Goal: Information Seeking & Learning: Learn about a topic

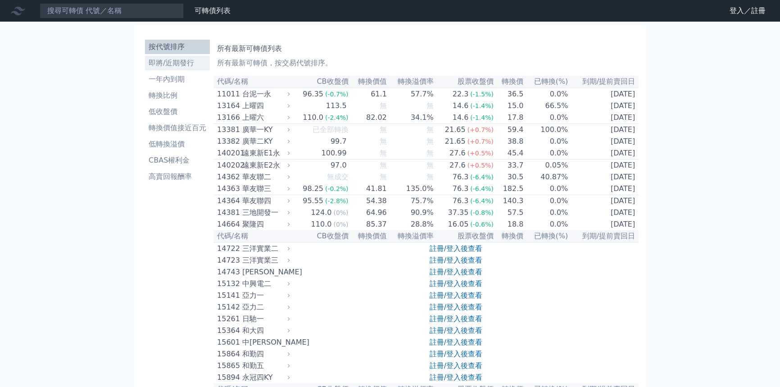
click at [145, 68] on li "即將/近期發行" at bounding box center [177, 63] width 65 height 11
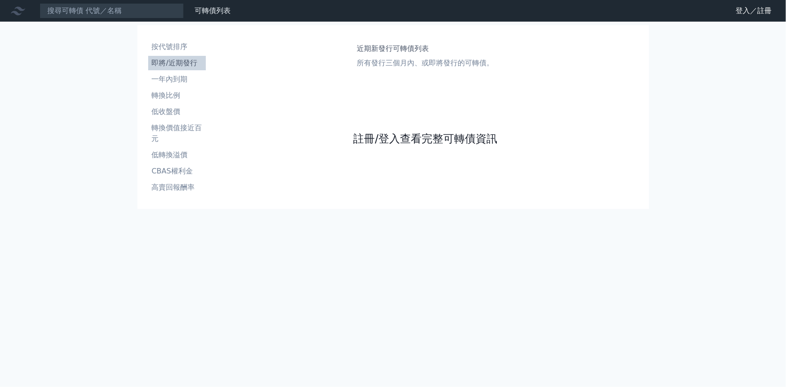
click at [462, 146] on link "註冊/登入查看完整可轉債資訊" at bounding box center [425, 139] width 144 height 14
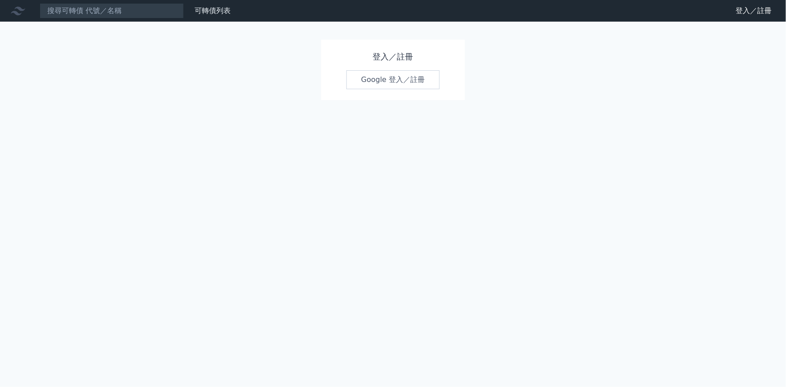
click at [430, 89] on link "Google 登入／註冊" at bounding box center [393, 79] width 94 height 19
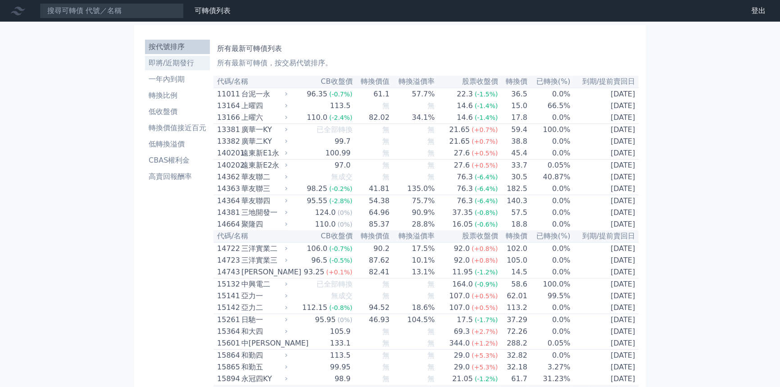
click at [145, 68] on li "即將/近期發行" at bounding box center [177, 63] width 65 height 11
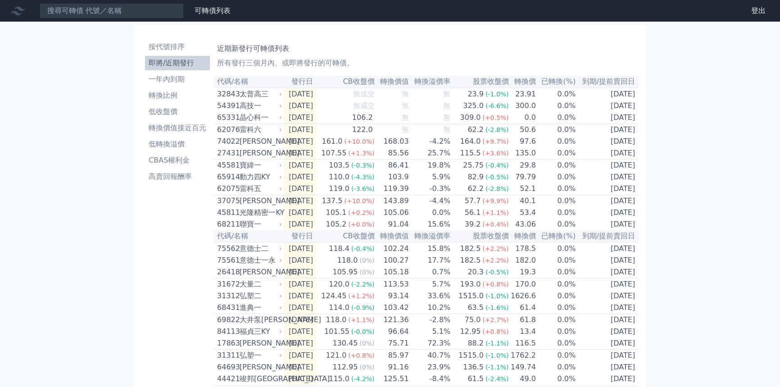
click at [536, 88] on th "轉換價" at bounding box center [522, 82] width 27 height 12
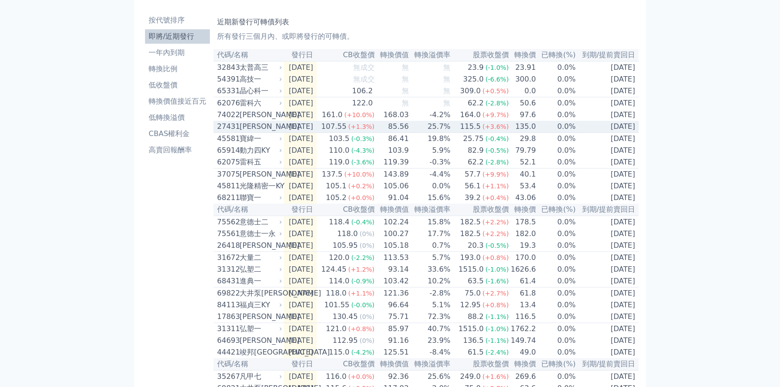
scroll to position [41, 0]
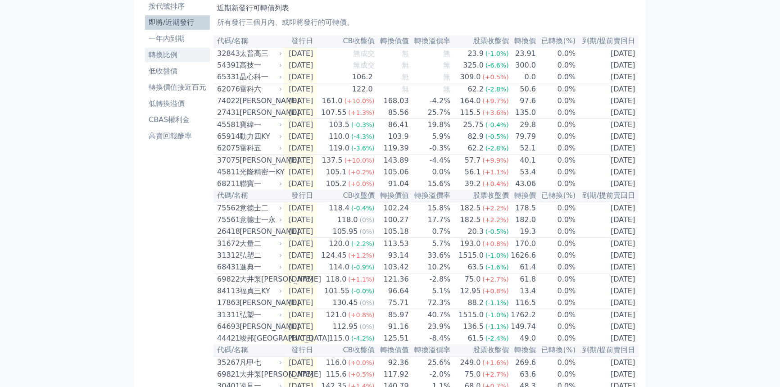
click at [145, 60] on li "轉換比例" at bounding box center [177, 55] width 65 height 11
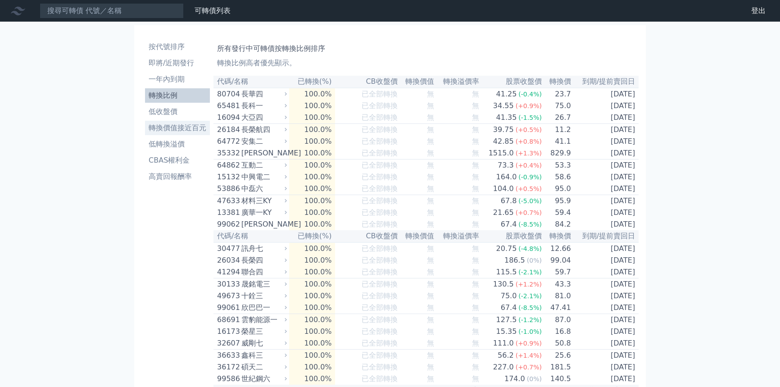
click at [145, 133] on li "轉換價值接近百元" at bounding box center [177, 128] width 65 height 11
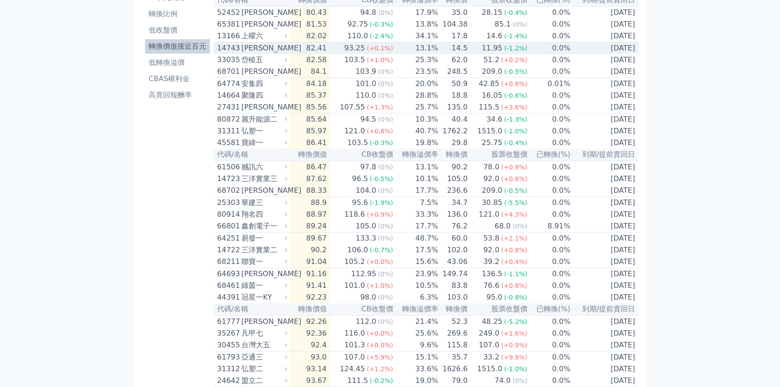
scroll to position [41, 0]
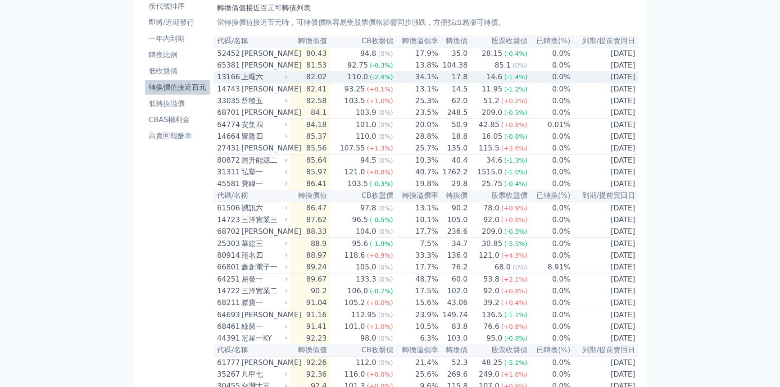
click at [442, 83] on td "17.8" at bounding box center [453, 77] width 29 height 12
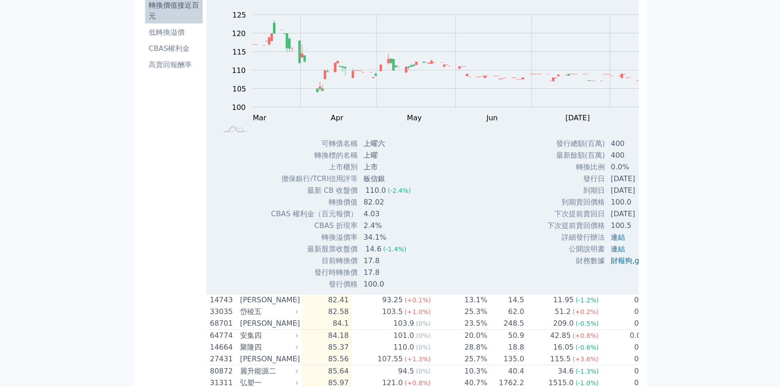
scroll to position [82, 0]
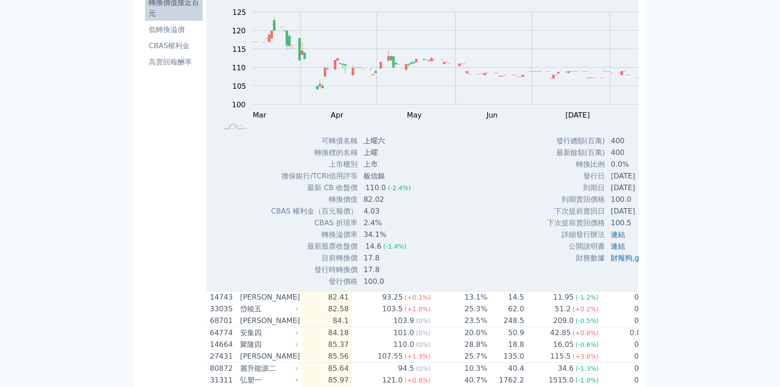
scroll to position [41, 0]
